Goal: Navigation & Orientation: Go to known website

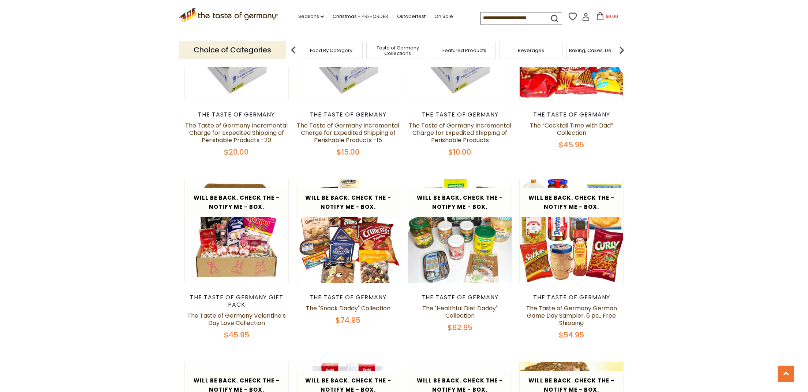
scroll to position [668, 0]
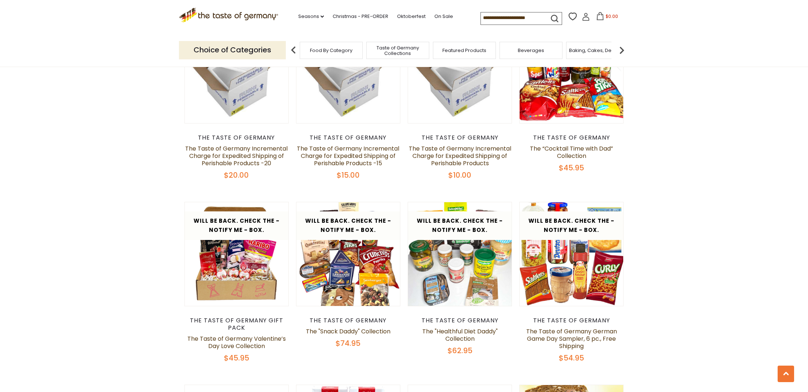
click at [622, 48] on img at bounding box center [622, 50] width 15 height 15
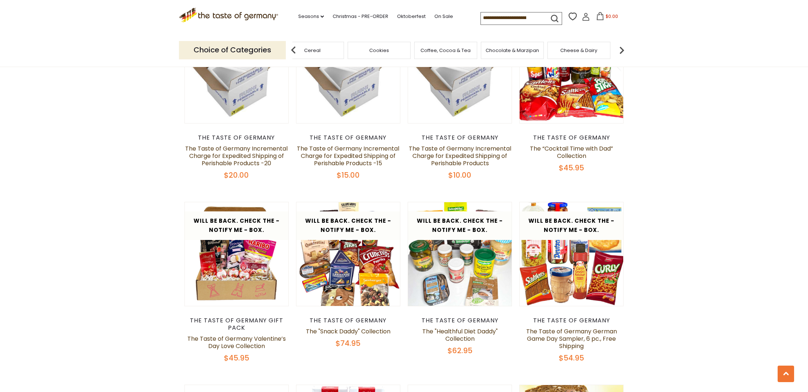
click at [622, 48] on img at bounding box center [622, 50] width 15 height 15
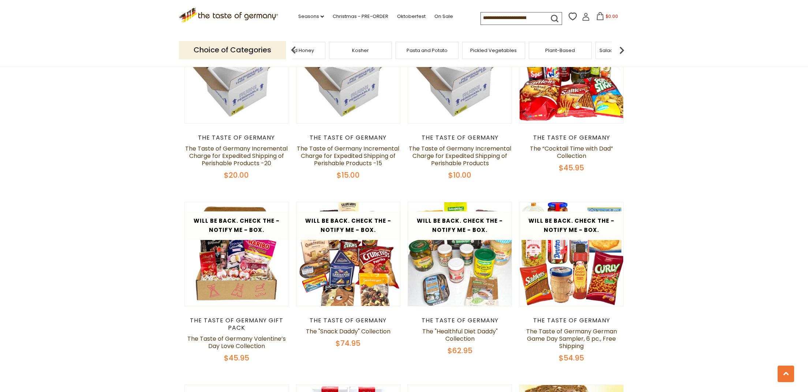
click at [622, 48] on img at bounding box center [622, 50] width 15 height 15
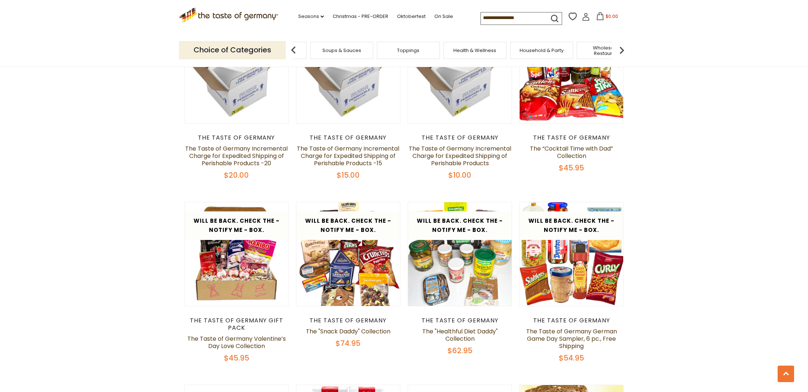
click at [622, 48] on img at bounding box center [622, 50] width 15 height 15
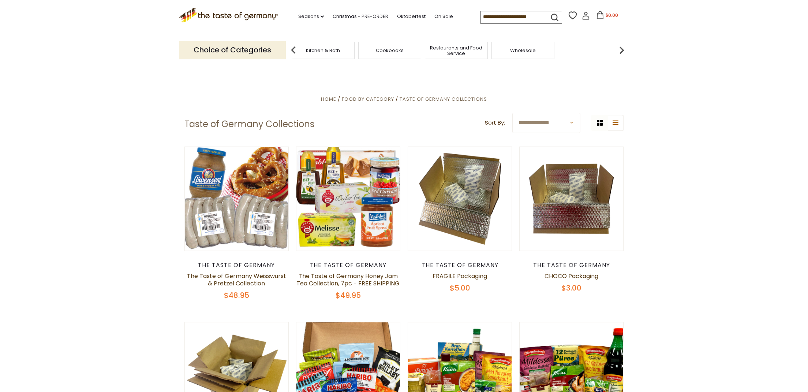
scroll to position [0, 0]
